Goal: Leave review/rating

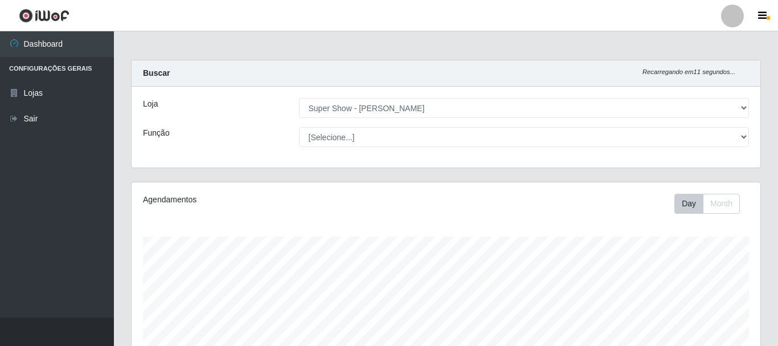
select select "120"
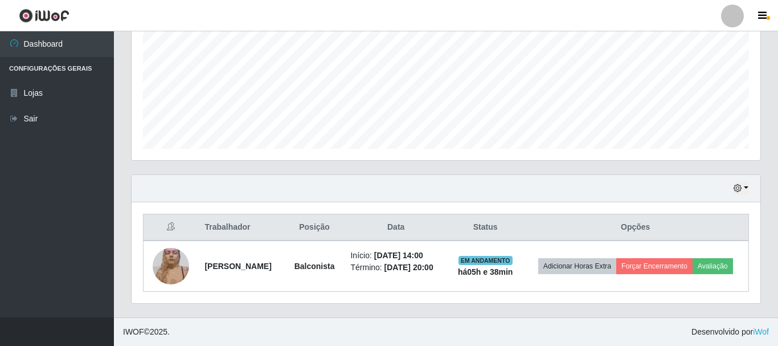
scroll to position [236, 629]
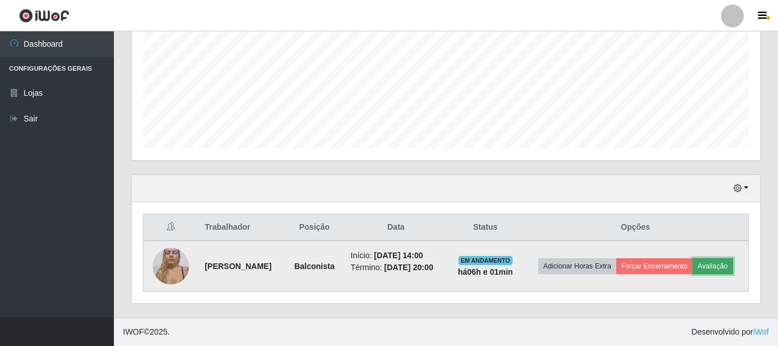
click at [722, 264] on button "Avaliação" at bounding box center [713, 266] width 40 height 16
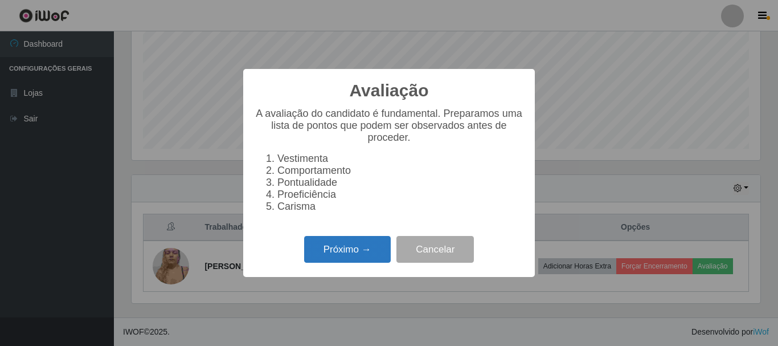
click at [360, 246] on button "Próximo →" at bounding box center [347, 249] width 87 height 27
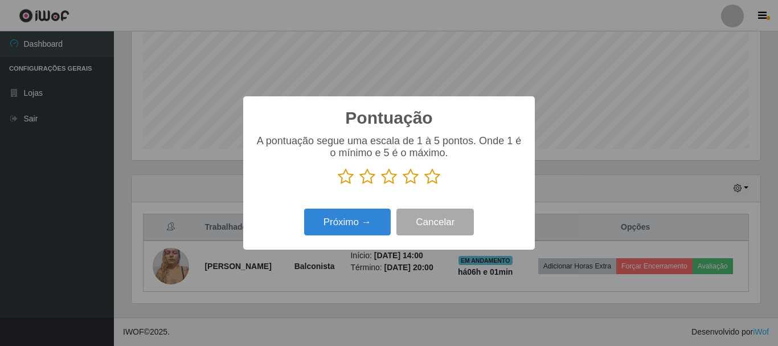
click at [435, 178] on icon at bounding box center [432, 176] width 16 height 17
click at [424, 185] on input "radio" at bounding box center [424, 185] width 0 height 0
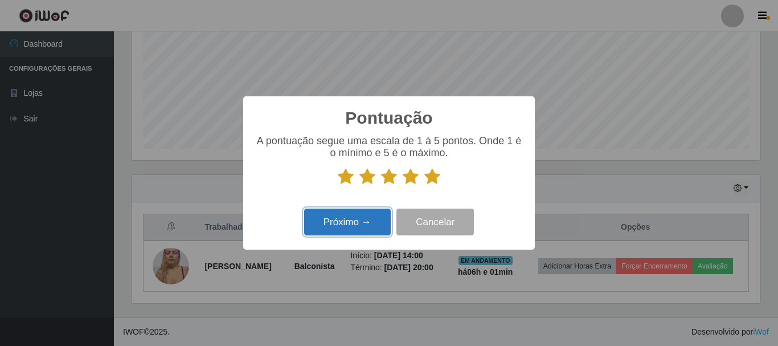
click at [365, 227] on button "Próximo →" at bounding box center [347, 222] width 87 height 27
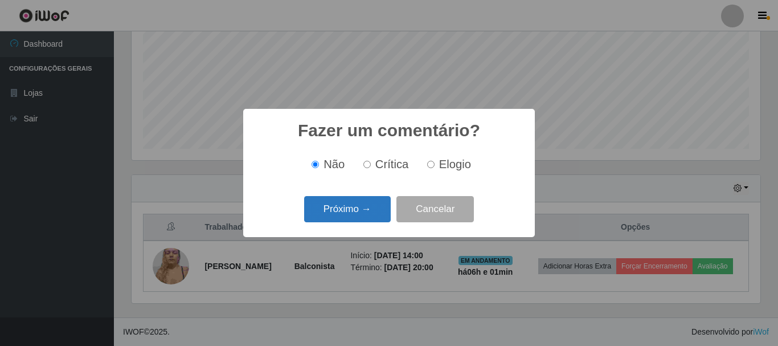
click at [356, 211] on button "Próximo →" at bounding box center [347, 209] width 87 height 27
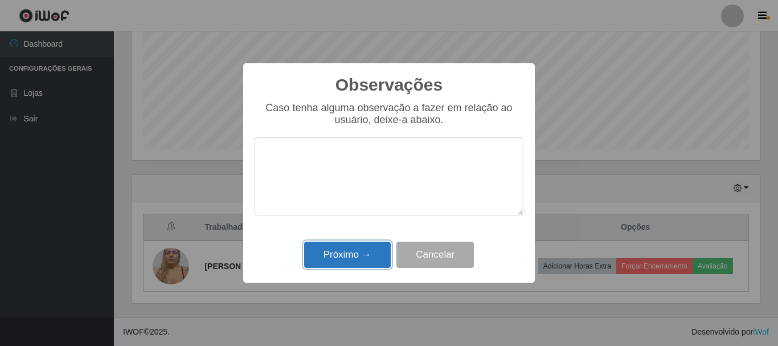
click at [342, 261] on button "Próximo →" at bounding box center [347, 255] width 87 height 27
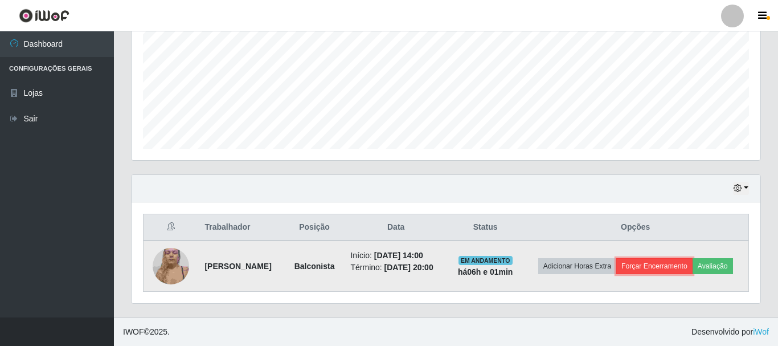
click at [664, 263] on button "Forçar Encerramento" at bounding box center [654, 266] width 76 height 16
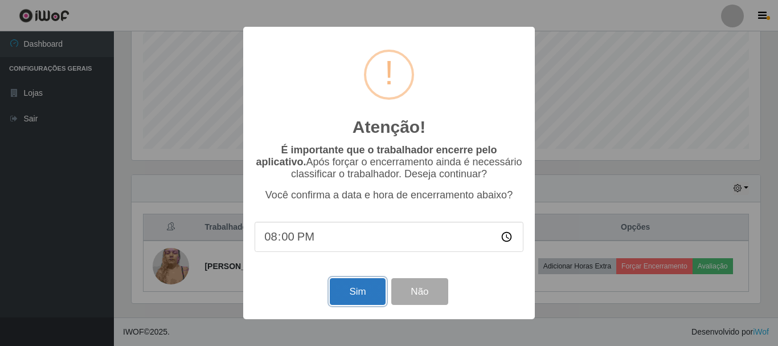
click at [347, 292] on button "Sim" at bounding box center [357, 291] width 55 height 27
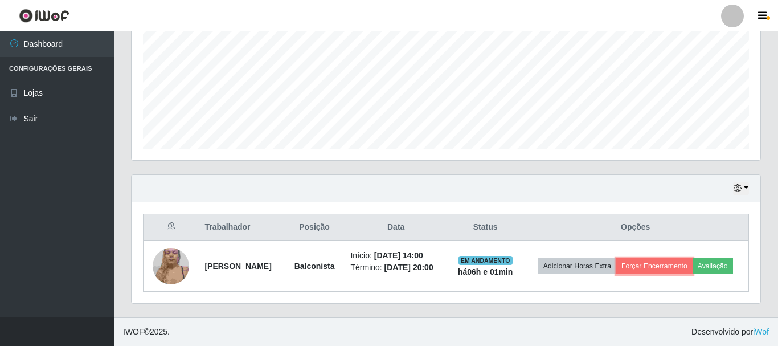
scroll to position [208, 0]
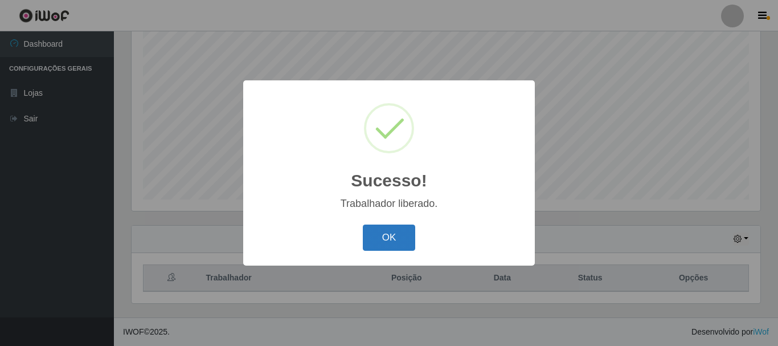
click at [393, 235] on button "OK" at bounding box center [389, 237] width 53 height 27
